Goal: Task Accomplishment & Management: Use online tool/utility

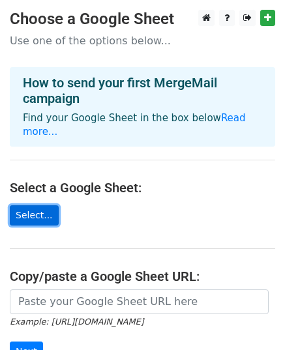
click at [34, 206] on link "Select..." at bounding box center [34, 216] width 49 height 20
click at [29, 206] on link "Select..." at bounding box center [34, 216] width 49 height 20
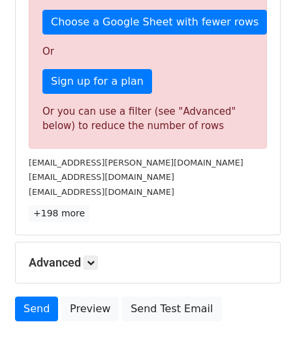
scroll to position [424, 0]
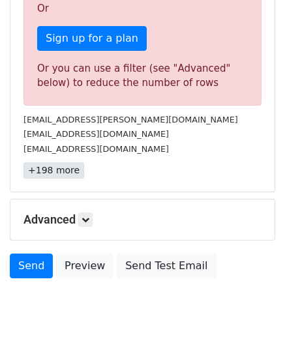
click at [50, 172] on link "+198 more" at bounding box center [53, 170] width 61 height 16
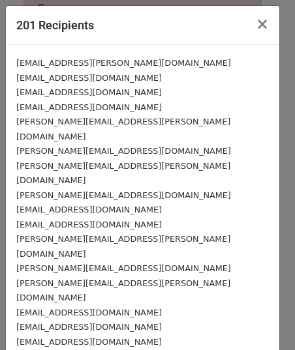
click at [91, 127] on small "[PERSON_NAME][EMAIL_ADDRESS][PERSON_NAME][DOMAIN_NAME]" at bounding box center [123, 129] width 214 height 25
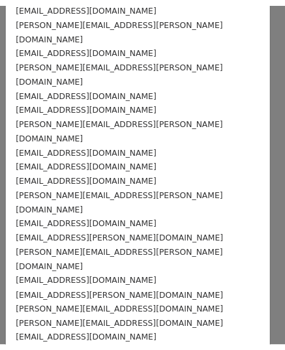
scroll to position [0, 0]
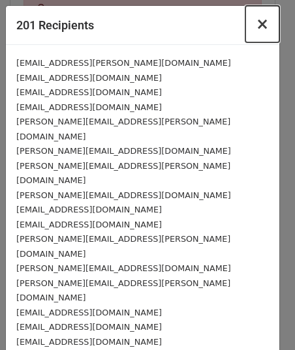
click at [256, 27] on span "×" at bounding box center [262, 24] width 13 height 18
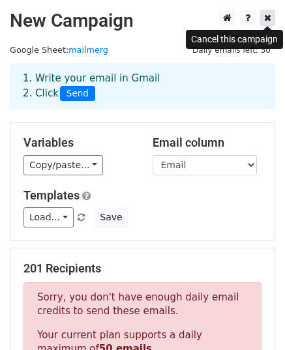
click at [270, 24] on link at bounding box center [267, 18] width 15 height 16
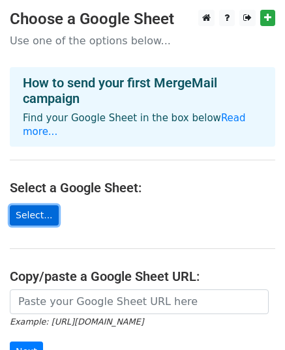
click at [29, 206] on link "Select..." at bounding box center [34, 216] width 49 height 20
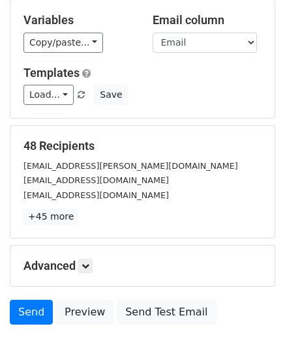
scroll to position [124, 0]
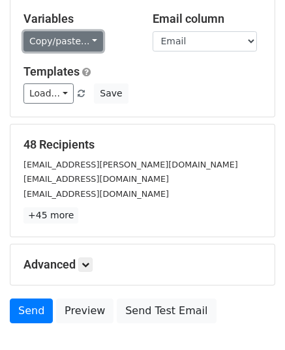
click at [85, 42] on link "Copy/paste..." at bounding box center [63, 41] width 80 height 20
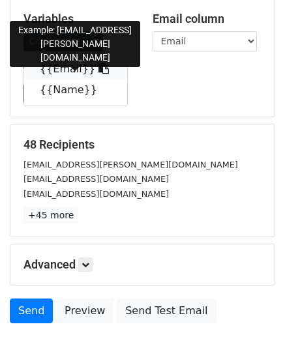
click at [67, 69] on link "{{Email}}" at bounding box center [75, 69] width 103 height 21
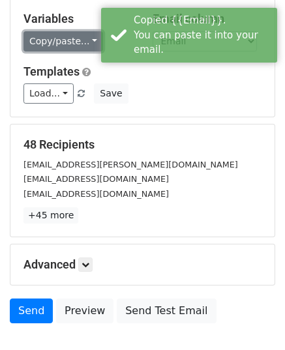
click at [89, 41] on link "Copy/paste..." at bounding box center [63, 41] width 80 height 20
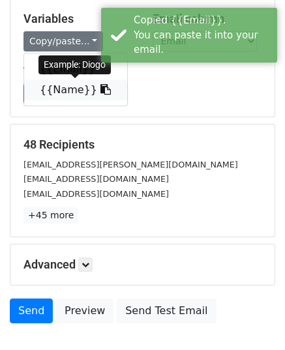
click at [53, 87] on link "{{Name}}" at bounding box center [75, 90] width 103 height 21
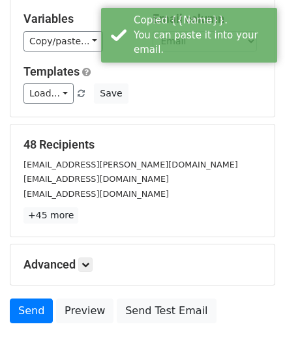
click at [151, 130] on div "48 Recipients diogo.sousa@microsoft.com rakesh.kamalakumar@freshworks.com sp@br…" at bounding box center [142, 181] width 264 height 112
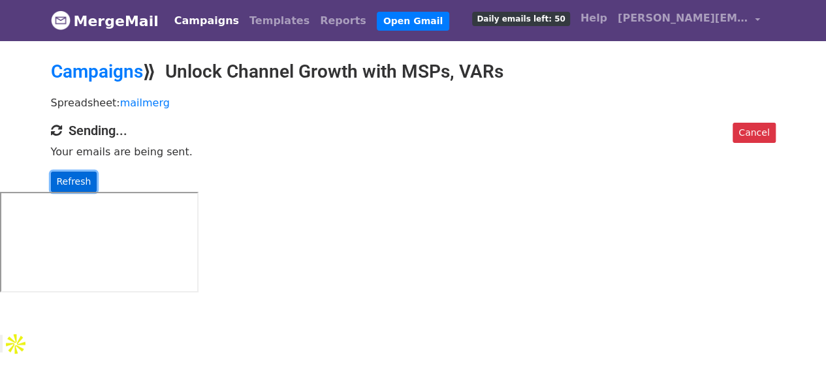
click at [85, 179] on link "Refresh" at bounding box center [74, 182] width 46 height 20
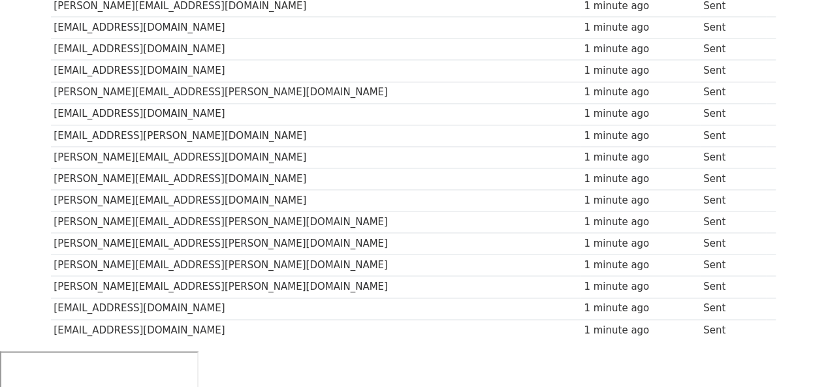
scroll to position [940, 0]
